Goal: Information Seeking & Learning: Check status

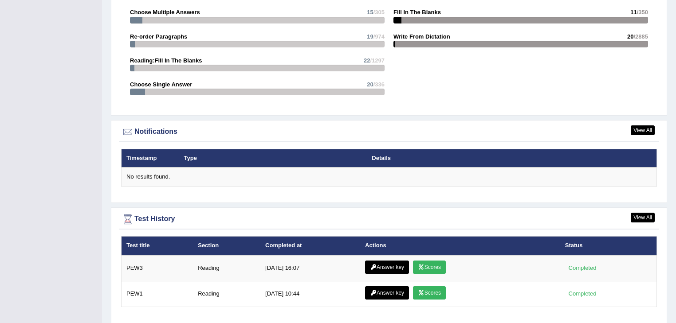
scroll to position [1045, 0]
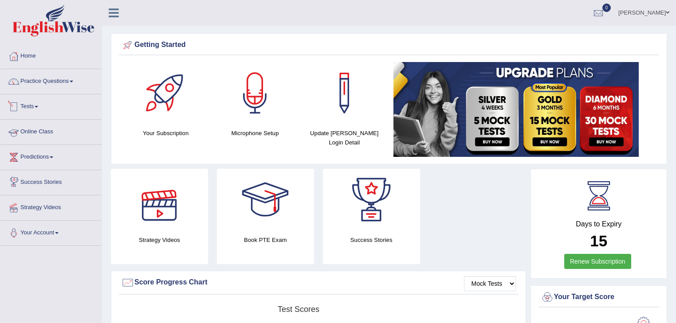
click at [34, 105] on link "Tests" at bounding box center [50, 105] width 101 height 22
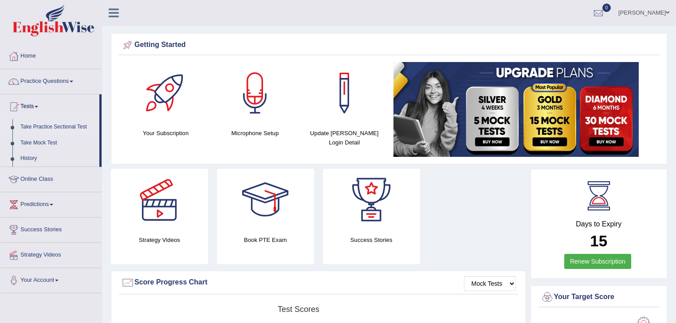
click at [60, 126] on link "Take Practice Sectional Test" at bounding box center [57, 127] width 83 height 16
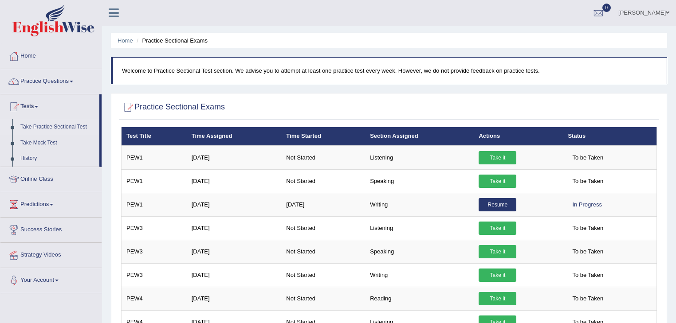
click at [27, 160] on link "History" at bounding box center [57, 159] width 83 height 16
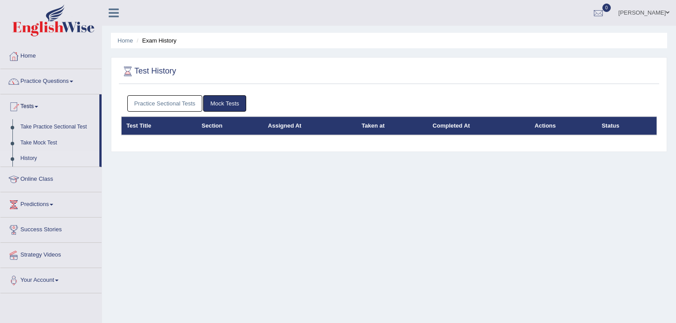
click at [170, 106] on link "Practice Sectional Tests" at bounding box center [164, 103] width 75 height 16
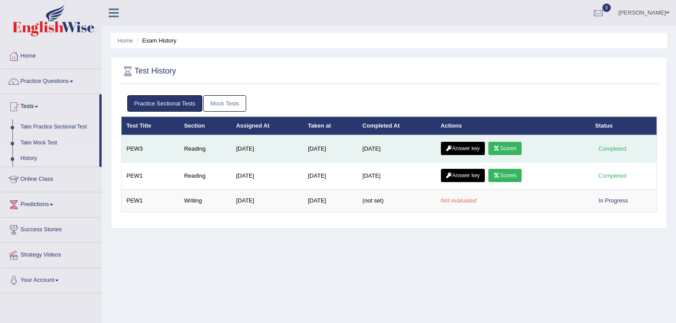
click at [511, 147] on link "Scores" at bounding box center [504, 148] width 33 height 13
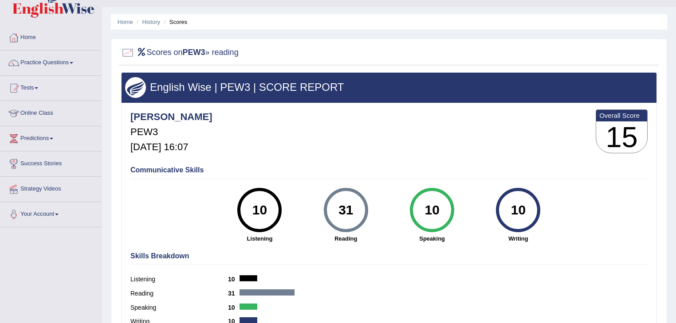
scroll to position [35, 0]
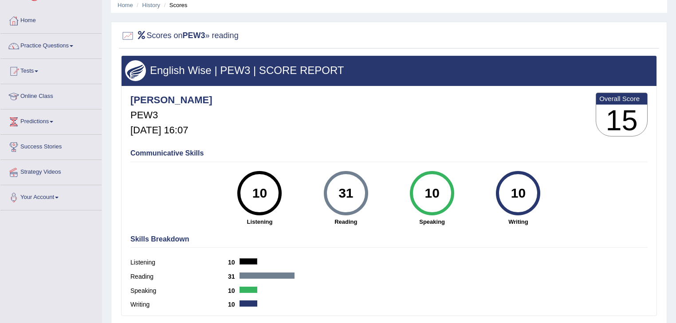
click at [75, 43] on link "Practice Questions" at bounding box center [50, 45] width 101 height 22
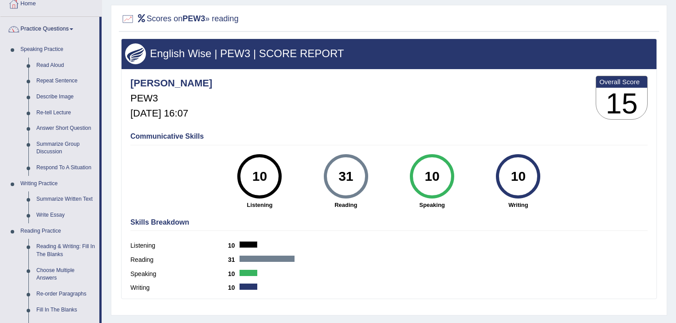
scroll to position [41, 0]
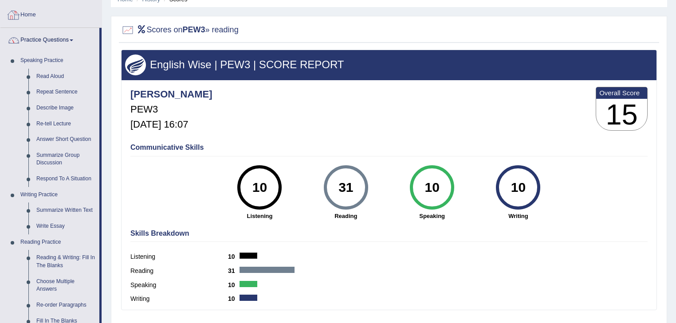
click at [29, 16] on link "Home" at bounding box center [50, 14] width 101 height 22
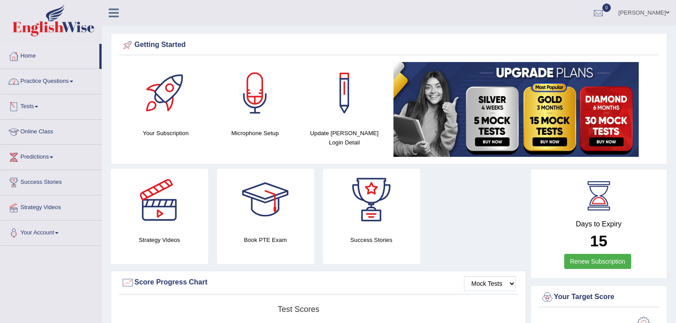
click at [38, 106] on span at bounding box center [37, 107] width 4 height 2
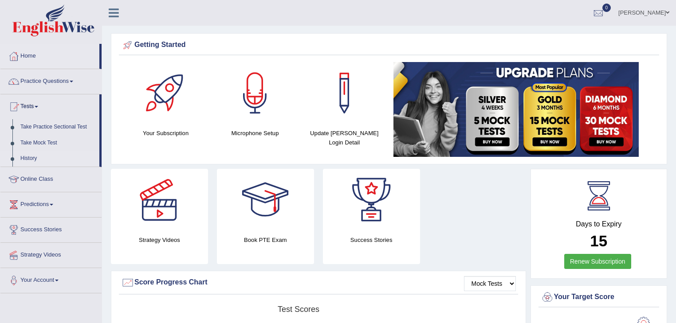
click at [34, 158] on link "History" at bounding box center [57, 159] width 83 height 16
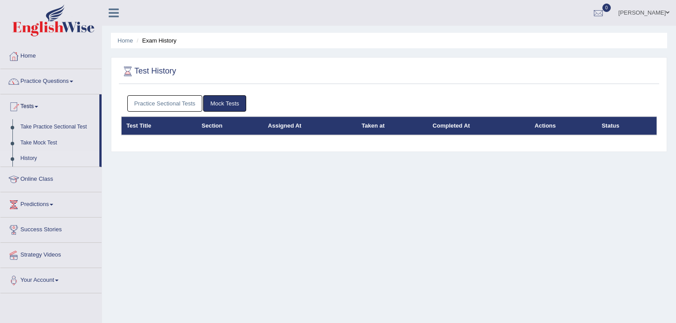
click at [212, 101] on link "Mock Tests" at bounding box center [224, 103] width 43 height 16
click at [185, 104] on link "Practice Sectional Tests" at bounding box center [164, 103] width 75 height 16
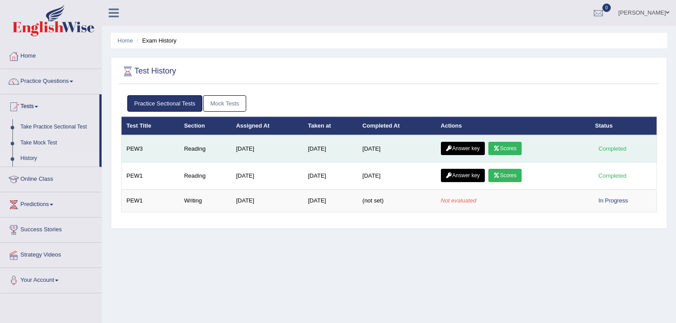
click at [459, 148] on link "Answer key" at bounding box center [463, 148] width 44 height 13
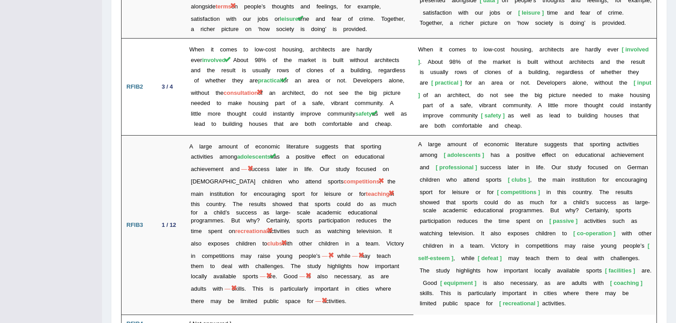
scroll to position [1206, 0]
